Goal: Go to known website: Access a specific website the user already knows

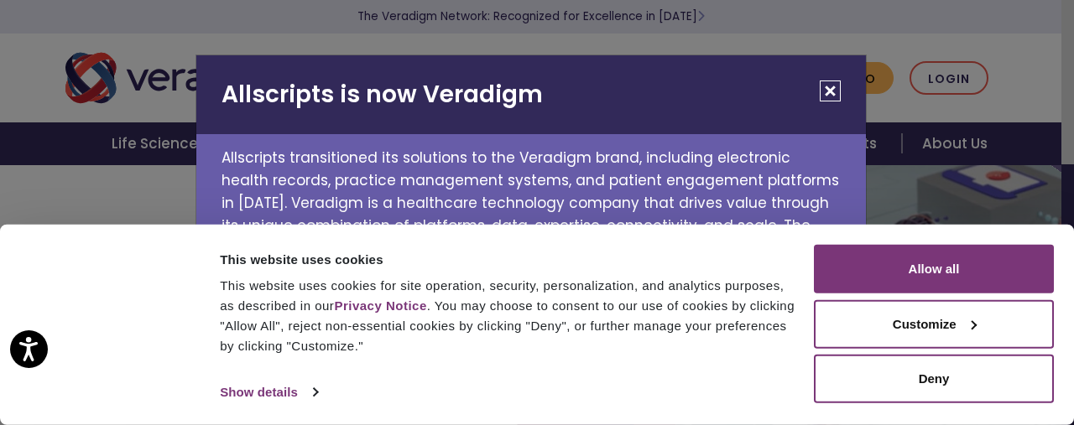
click at [795, 265] on div "This website uses cookies This website uses cookies for site operation, securit…" at bounding box center [514, 302] width 589 height 107
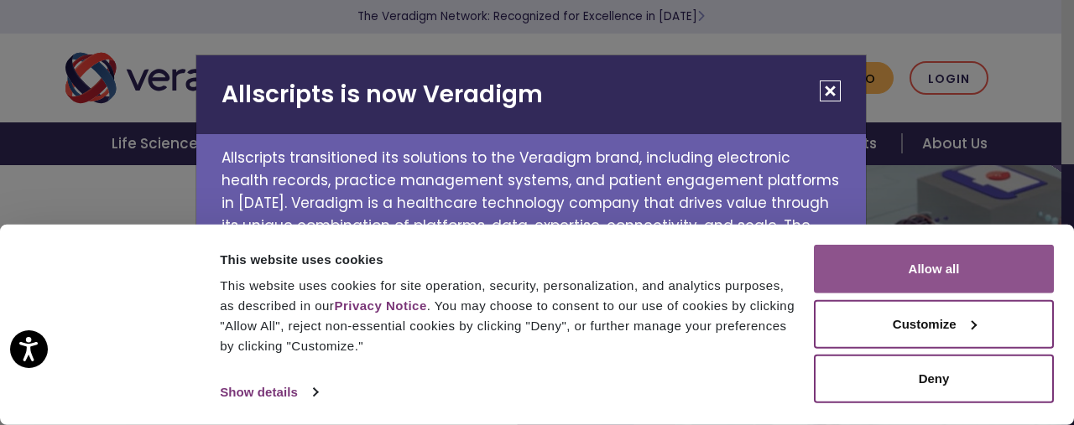
click at [920, 271] on button "Allow all" at bounding box center [934, 269] width 240 height 49
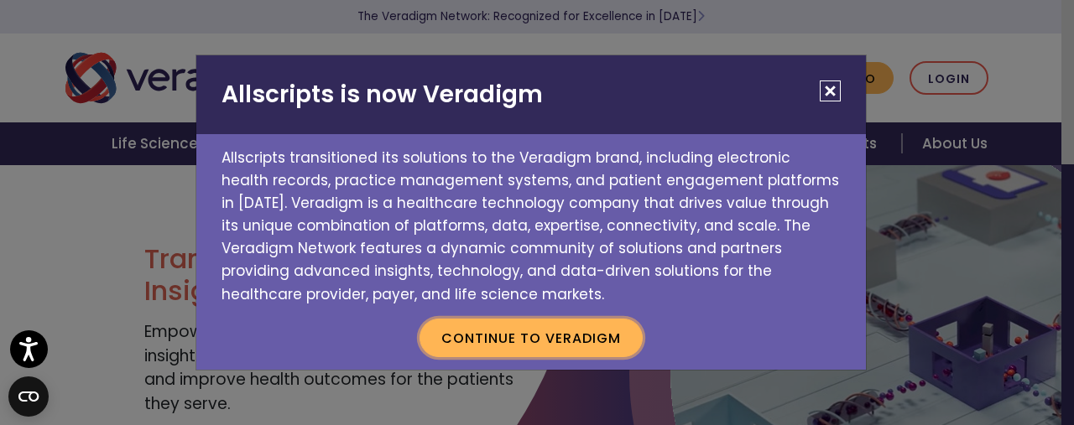
click at [560, 338] on button "Continue to Veradigm" at bounding box center [530, 338] width 223 height 39
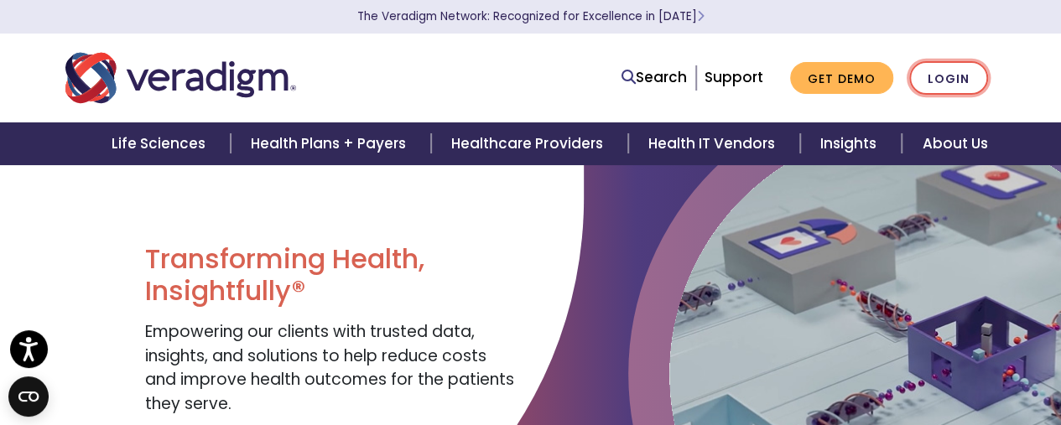
click at [950, 80] on link "Login" at bounding box center [948, 78] width 79 height 34
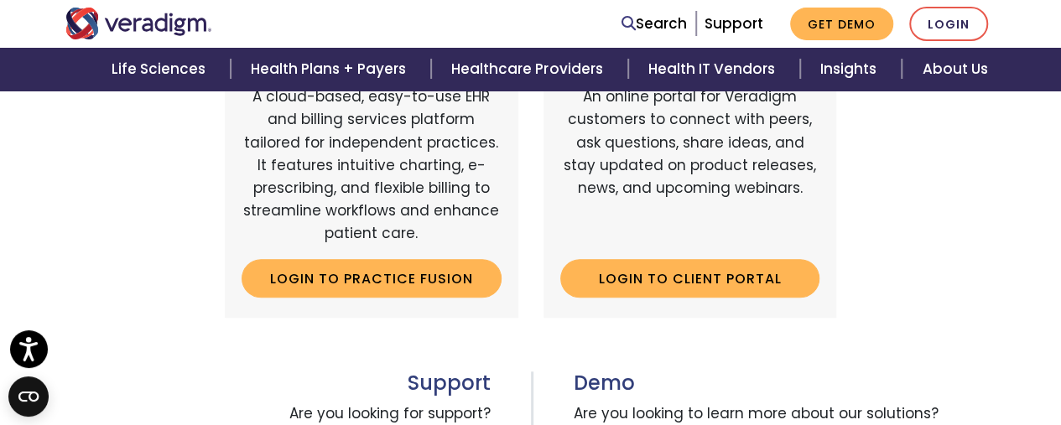
scroll to position [713, 0]
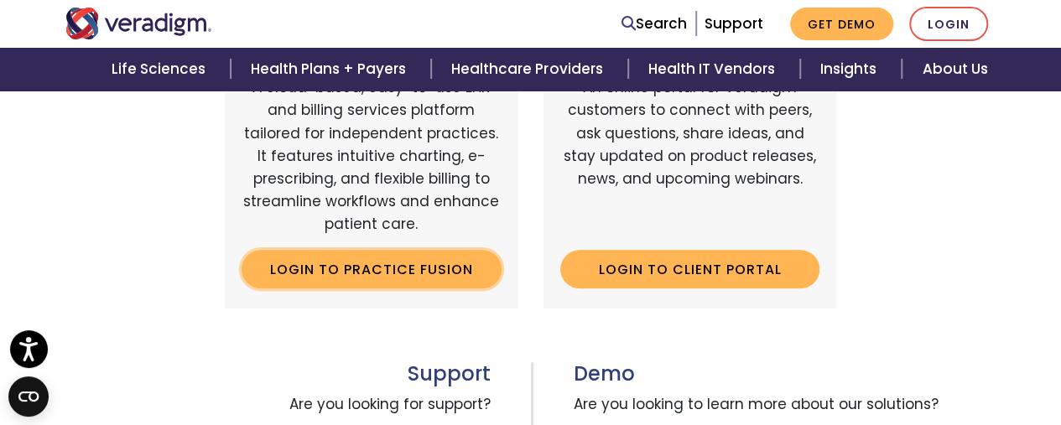
click at [385, 266] on link "Login to Practice Fusion" at bounding box center [372, 269] width 260 height 39
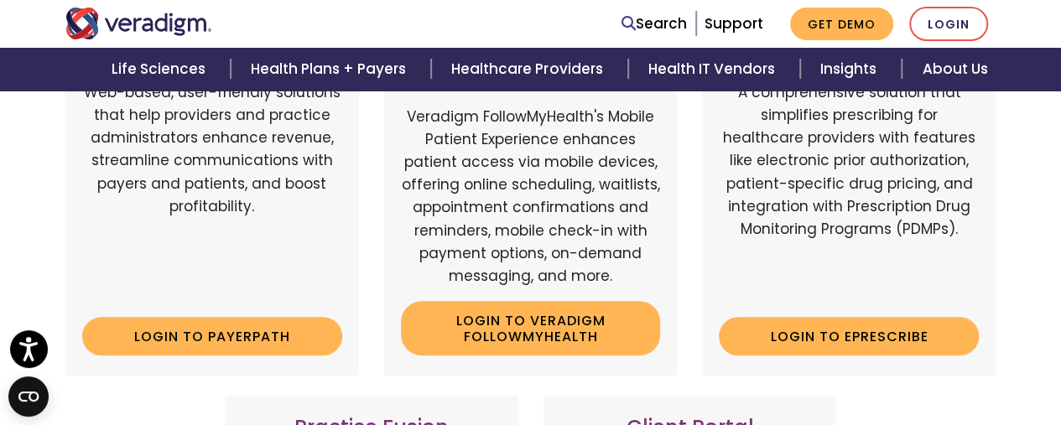
scroll to position [346, 0]
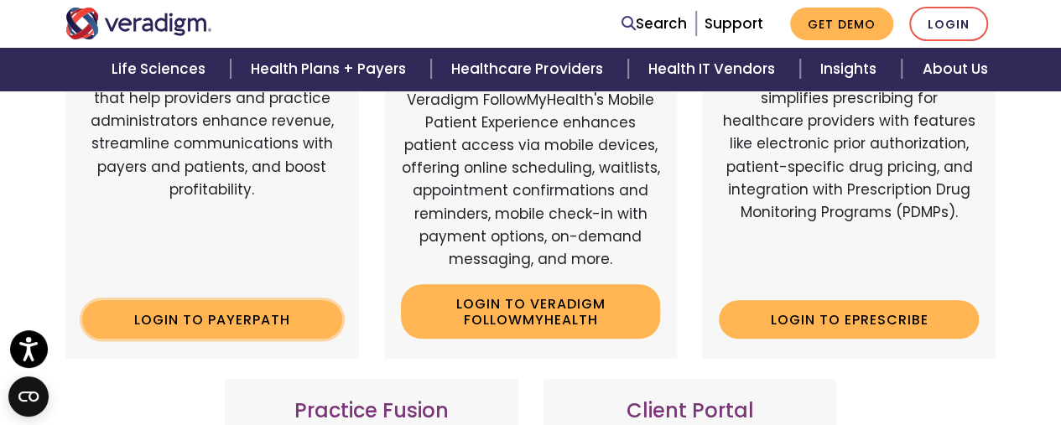
click at [236, 315] on link "Login to Payerpath" at bounding box center [212, 319] width 260 height 39
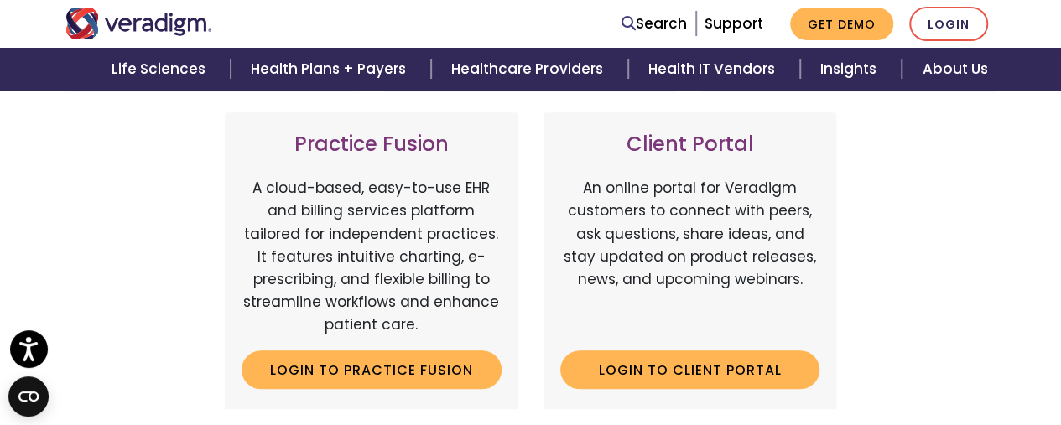
scroll to position [610, 0]
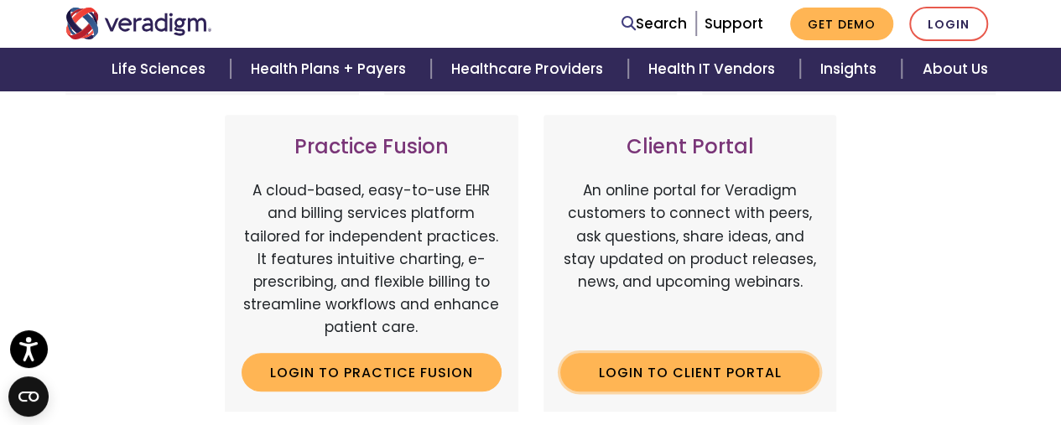
click at [695, 369] on link "Login to Client Portal" at bounding box center [690, 372] width 260 height 39
